Goal: Task Accomplishment & Management: Complete application form

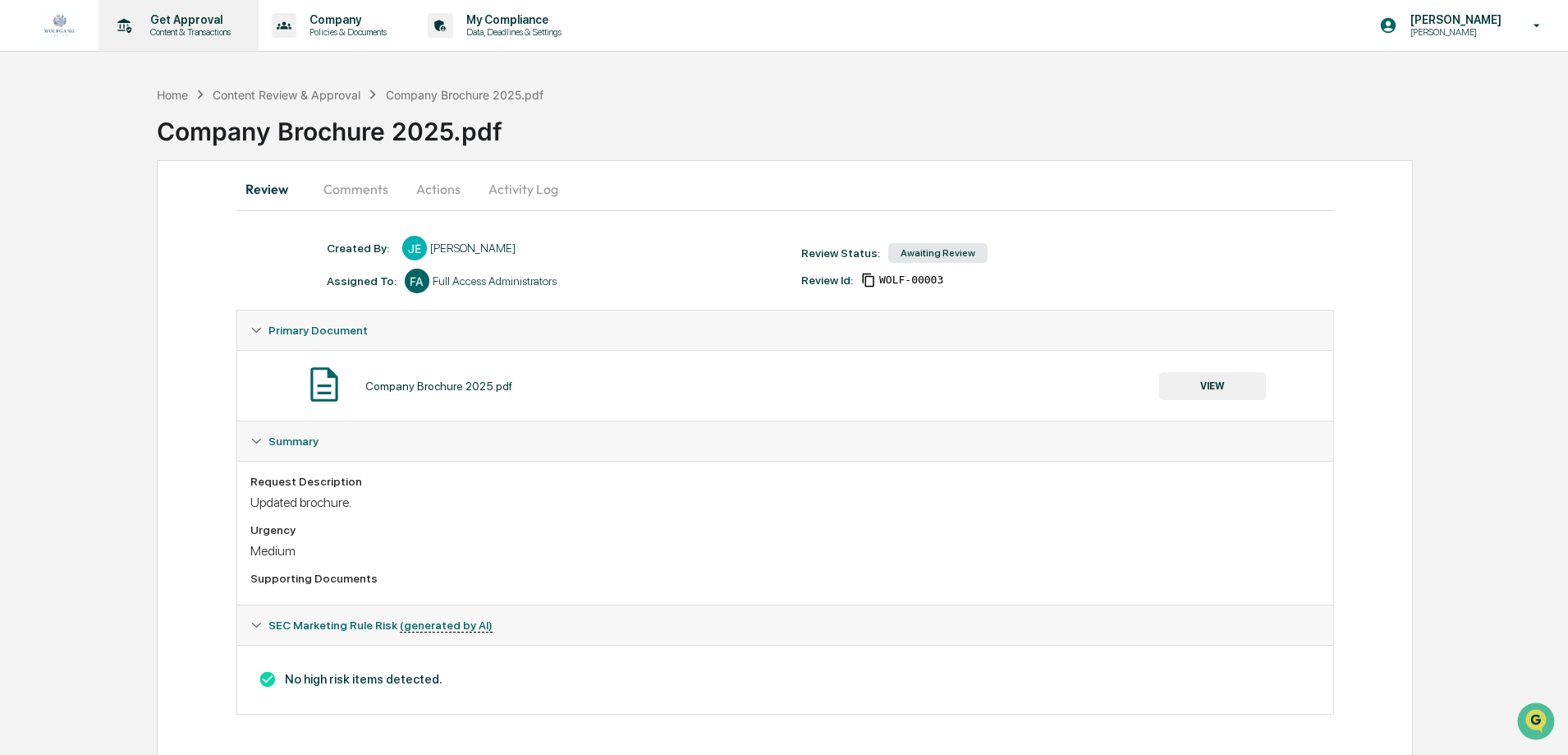
click at [130, 27] on icon at bounding box center [125, 26] width 26 height 26
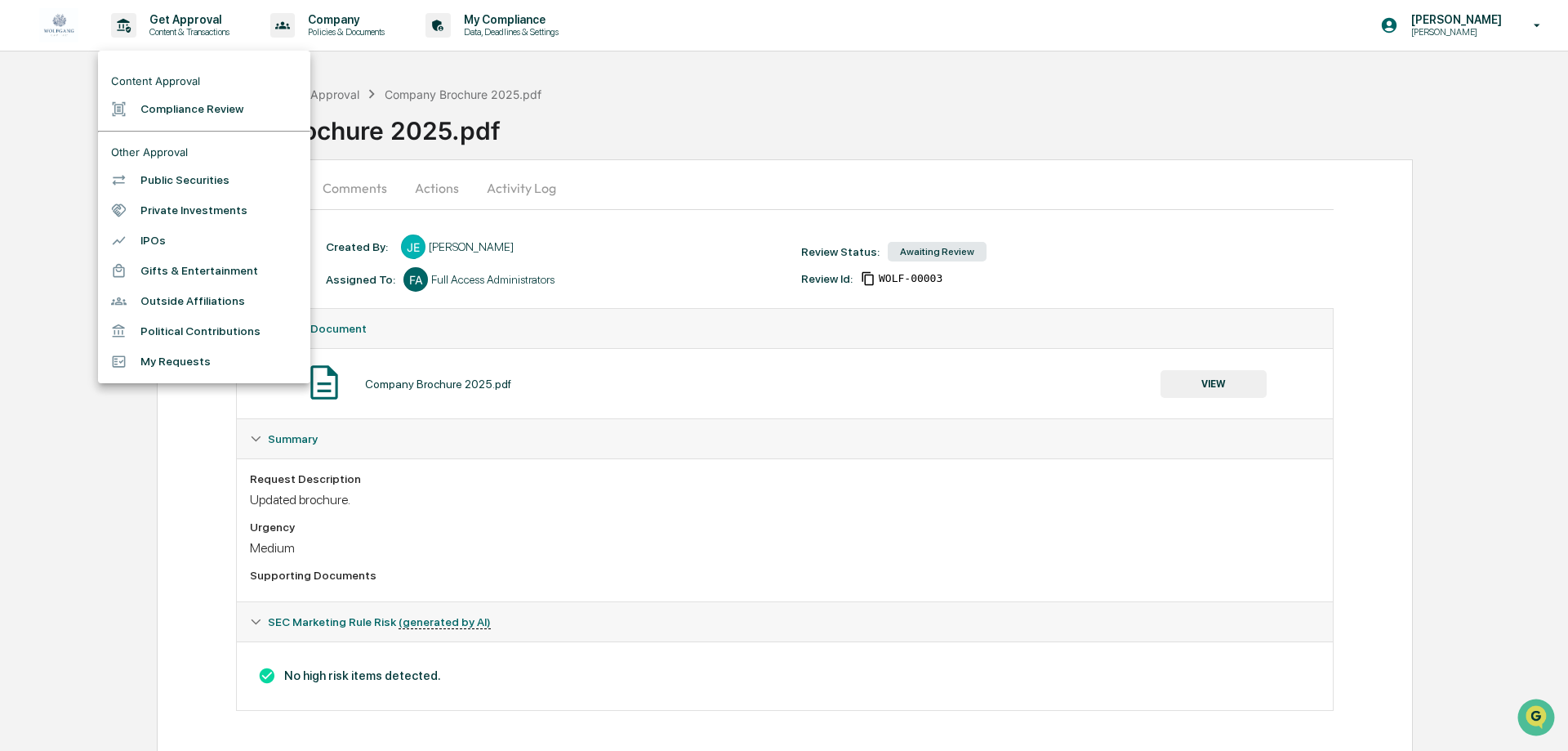
click at [190, 113] on li "Compliance Review" at bounding box center [204, 108] width 212 height 30
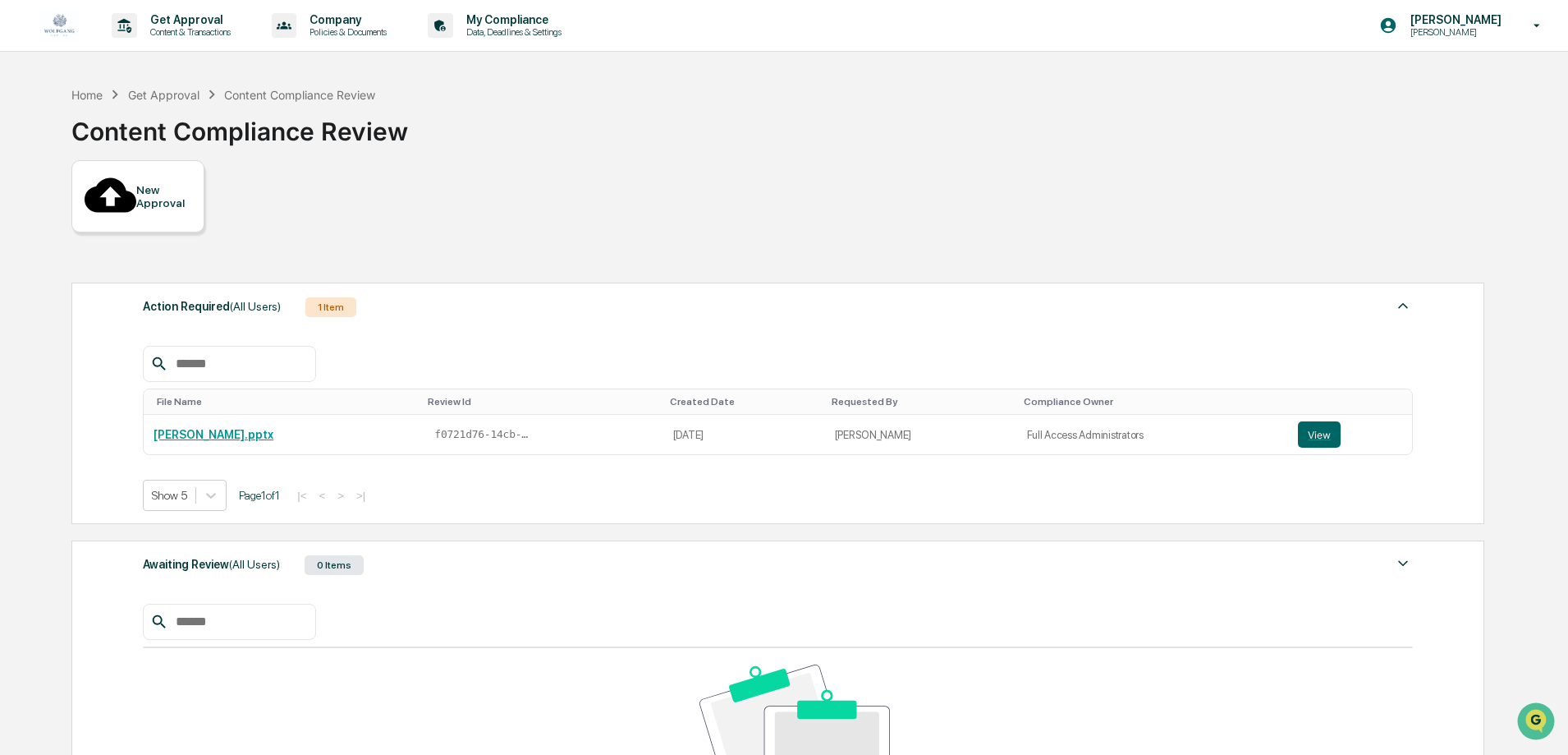
click at [139, 138] on div "Content Compliance Review" at bounding box center [239, 125] width 336 height 43
click at [144, 183] on div "New Approval" at bounding box center [164, 196] width 55 height 27
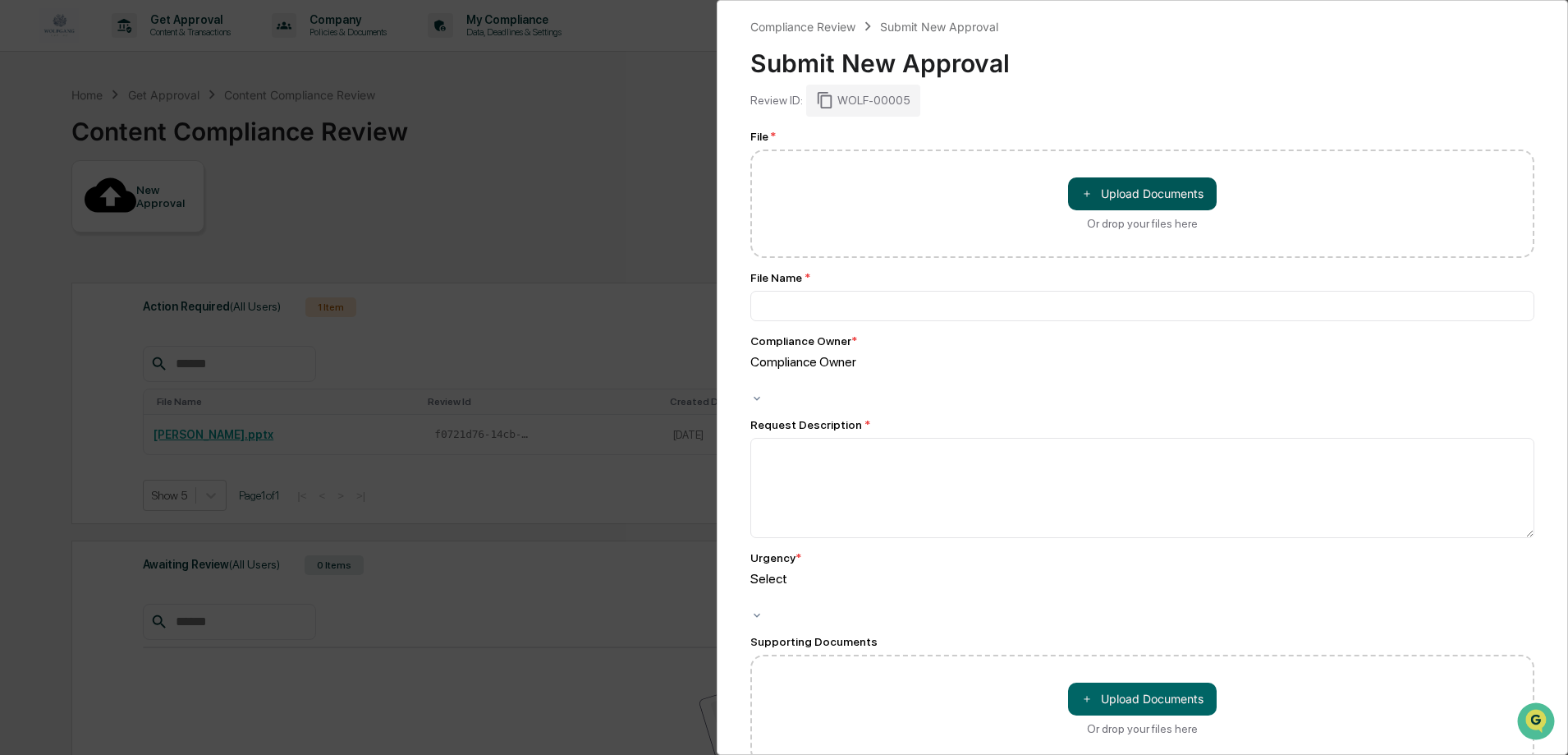
click at [1160, 187] on button "＋ Upload Documents" at bounding box center [1142, 194] width 148 height 33
type input "**********"
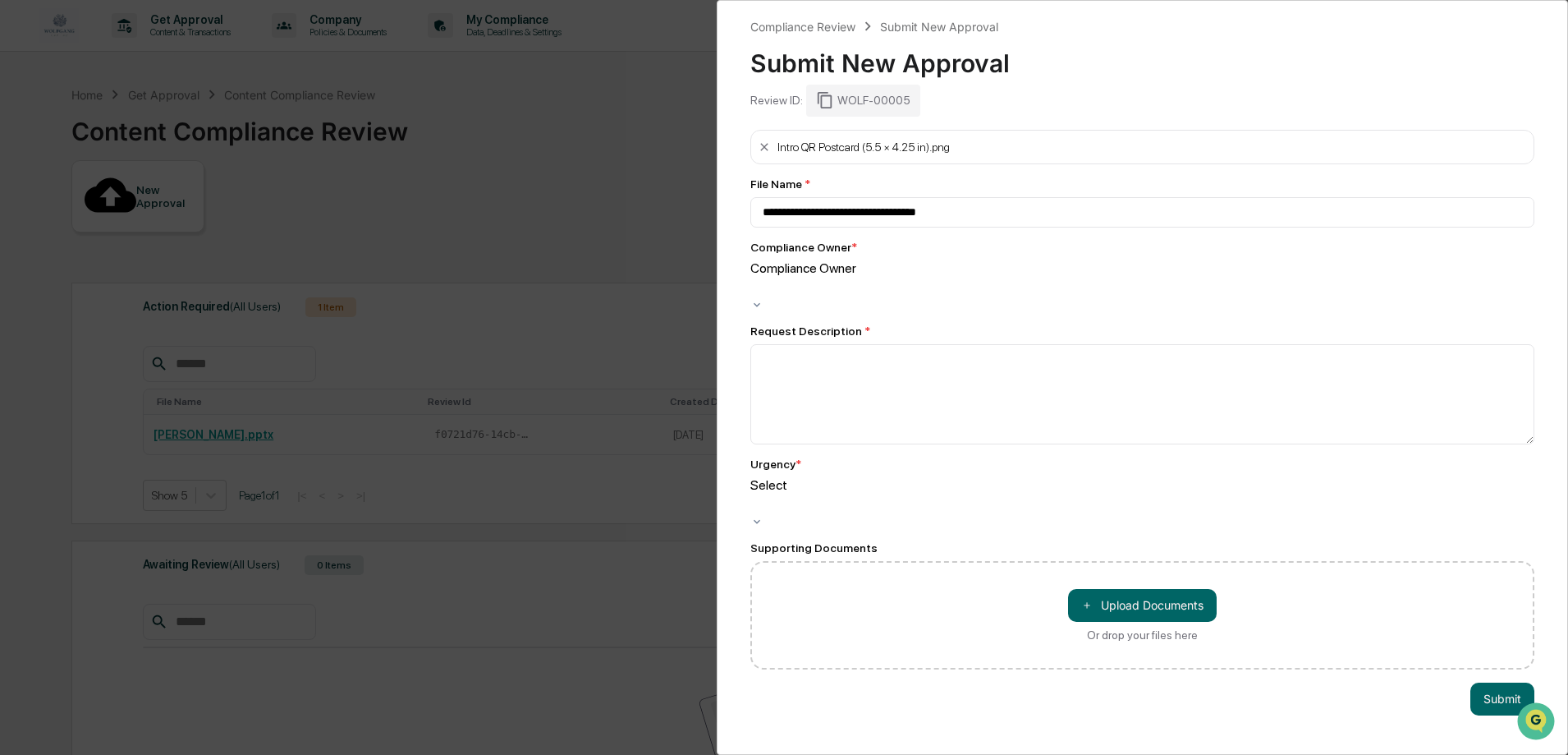
click at [755, 278] on div at bounding box center [753, 287] width 3 height 19
click at [889, 365] on textarea at bounding box center [1142, 394] width 784 height 100
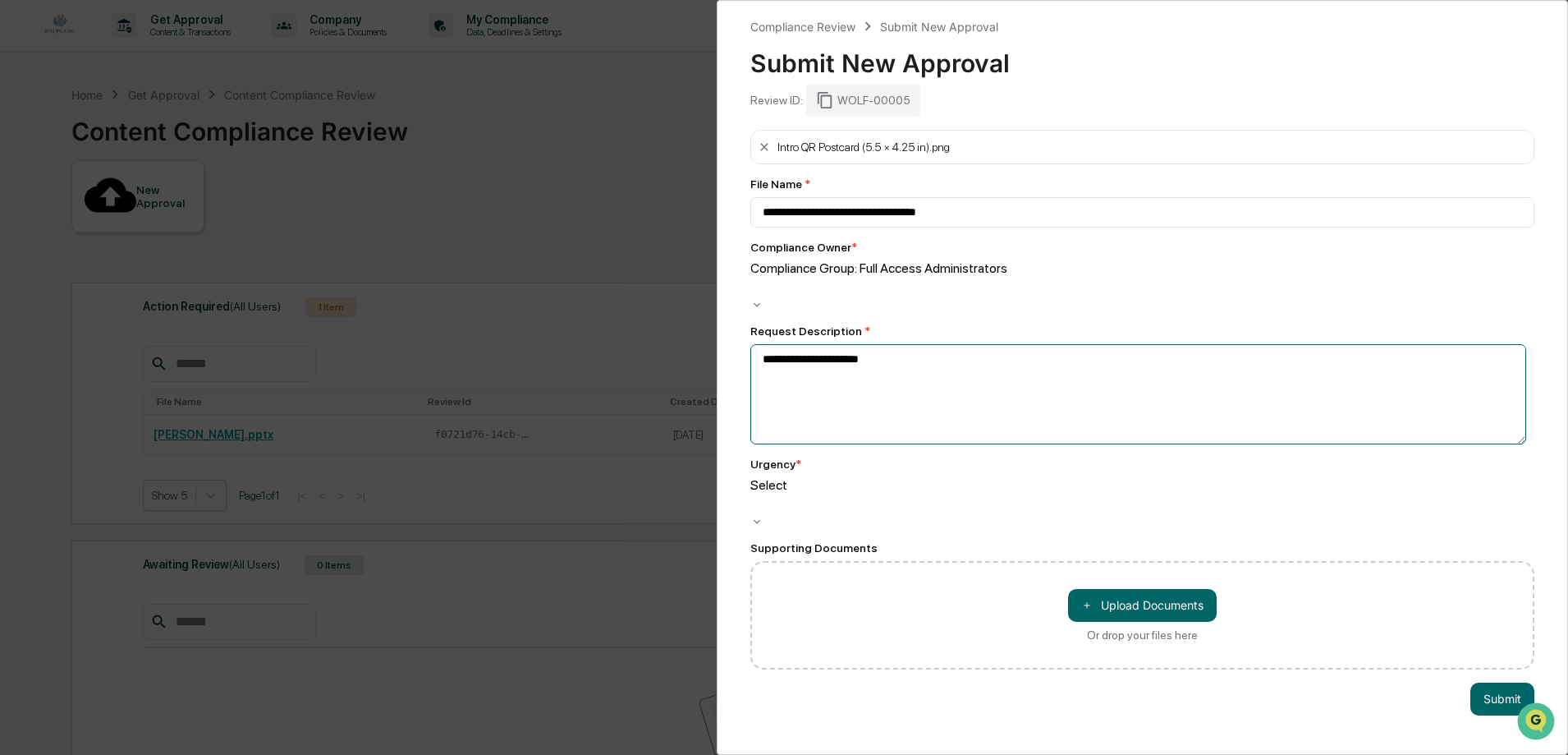
type textarea "**********"
click at [755, 495] on div at bounding box center [753, 504] width 3 height 19
click at [1507, 683] on button "Submit" at bounding box center [1502, 699] width 64 height 33
